Goal: Browse casually

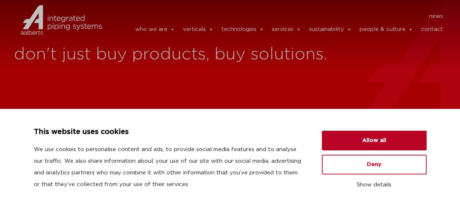
click at [382, 136] on button "Allow all" at bounding box center [374, 141] width 105 height 20
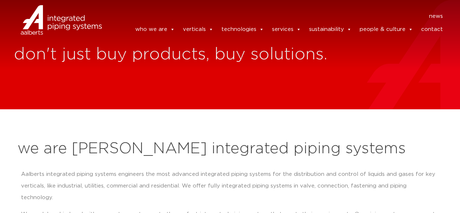
click at [208, 182] on p "Aalberts integrated piping systems engineers the most advanced integrated pipin…" at bounding box center [230, 185] width 418 height 35
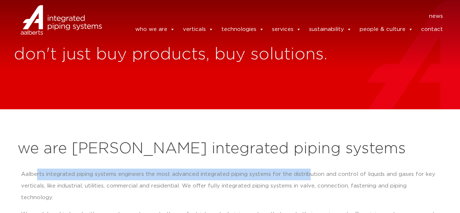
drag, startPoint x: 59, startPoint y: 173, endPoint x: 306, endPoint y: 172, distance: 246.9
click at [306, 172] on p "Aalberts integrated piping systems engineers the most advanced integrated pipin…" at bounding box center [230, 185] width 418 height 35
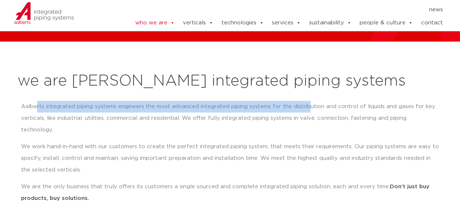
scroll to position [73, 0]
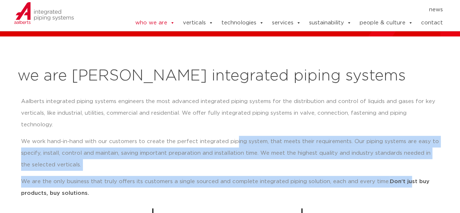
drag, startPoint x: 233, startPoint y: 132, endPoint x: 406, endPoint y: 161, distance: 175.9
click at [406, 161] on div "Aalberts integrated piping systems engineers the most advanced integrated pipin…" at bounding box center [230, 147] width 418 height 103
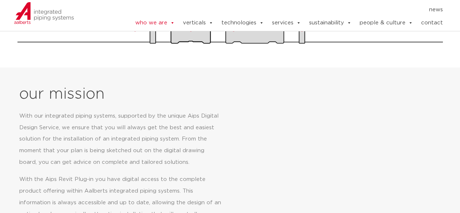
scroll to position [327, 0]
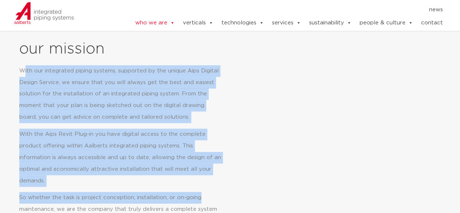
drag, startPoint x: 25, startPoint y: 61, endPoint x: 199, endPoint y: 177, distance: 208.8
click at [199, 177] on div "With our integrated piping systems, supported by the unique Aips Digital Design…" at bounding box center [125, 163] width 213 height 196
click at [183, 142] on p "With the Aips Revit Plug-in you have digital access to the complete product off…" at bounding box center [120, 157] width 203 height 58
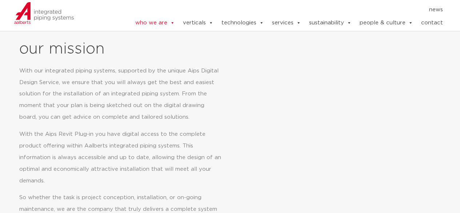
scroll to position [509, 0]
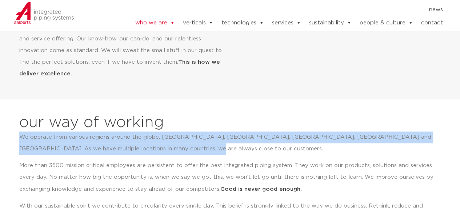
drag, startPoint x: 21, startPoint y: 126, endPoint x: 330, endPoint y: 132, distance: 308.5
click at [330, 132] on p "We operate from various regions around the globe: [GEOGRAPHIC_DATA], [GEOGRAPHI…" at bounding box center [227, 142] width 416 height 23
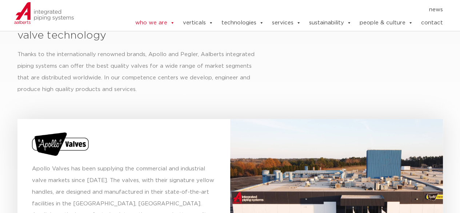
scroll to position [2461, 0]
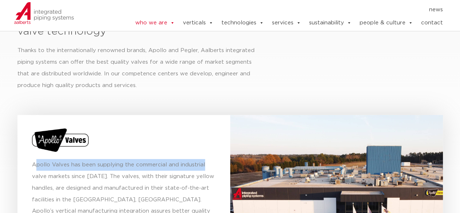
drag, startPoint x: 37, startPoint y: 149, endPoint x: 205, endPoint y: 148, distance: 168.4
click at [205, 159] on p "Apollo Valves has been supplying the commercial and industrial valve markets si…" at bounding box center [124, 205] width 184 height 93
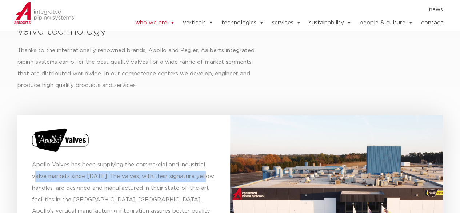
drag, startPoint x: 33, startPoint y: 164, endPoint x: 202, endPoint y: 160, distance: 168.8
click at [202, 160] on p "Apollo Valves has been supplying the commercial and industrial valve markets si…" at bounding box center [124, 205] width 184 height 93
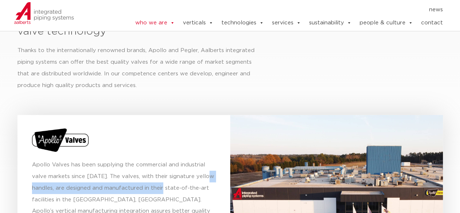
drag, startPoint x: 31, startPoint y: 174, endPoint x: 165, endPoint y: 175, distance: 134.2
click at [165, 175] on div "Apollo Valves has been supplying the commercial and industrial valve markets si…" at bounding box center [123, 191] width 213 height 153
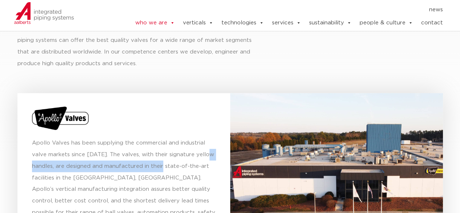
scroll to position [2498, 0]
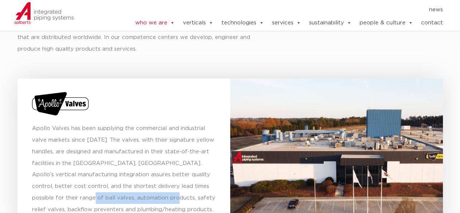
drag, startPoint x: 73, startPoint y: 181, endPoint x: 152, endPoint y: 180, distance: 78.9
click at [152, 180] on p "Apollo Valves has been supplying the commercial and industrial valve markets si…" at bounding box center [124, 169] width 184 height 93
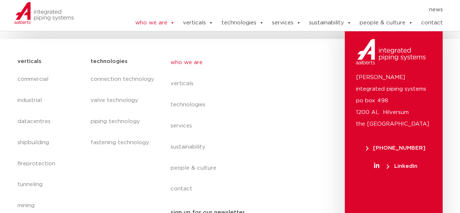
scroll to position [3126, 0]
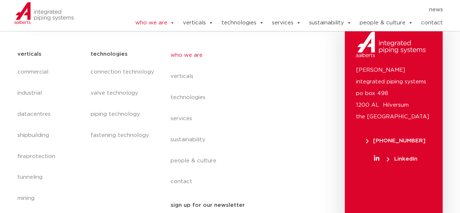
click at [376, 155] on icon at bounding box center [376, 158] width 5 height 6
